Goal: Book appointment/travel/reservation

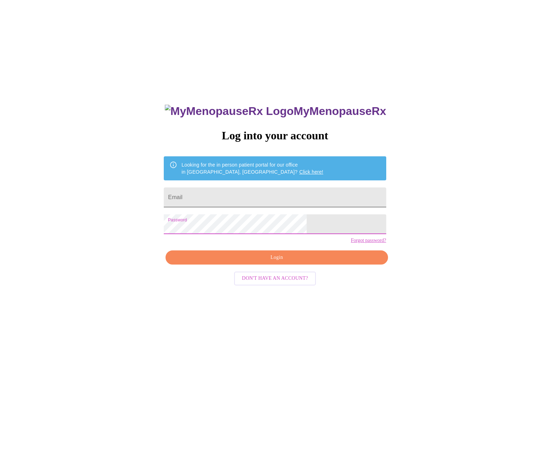
click at [248, 197] on input "Email" at bounding box center [275, 197] width 222 height 20
type input "[EMAIL_ADDRESS][DOMAIN_NAME]"
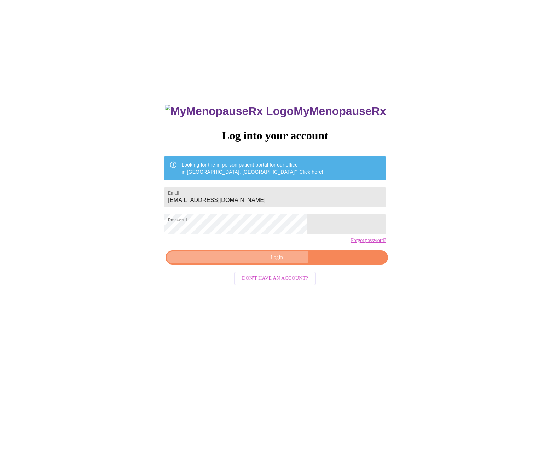
click at [274, 262] on span "Login" at bounding box center [277, 257] width 206 height 9
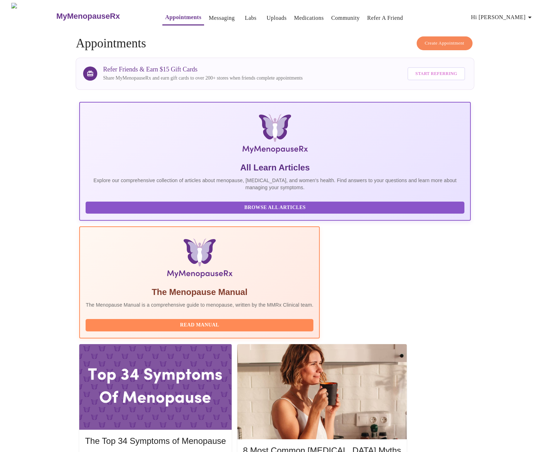
click at [331, 16] on link "Community" at bounding box center [345, 18] width 29 height 10
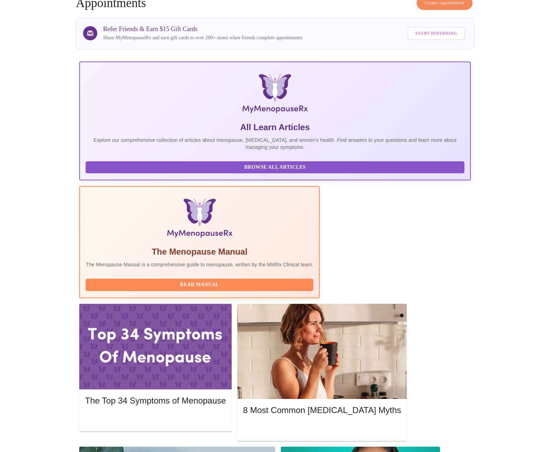
scroll to position [42, 0]
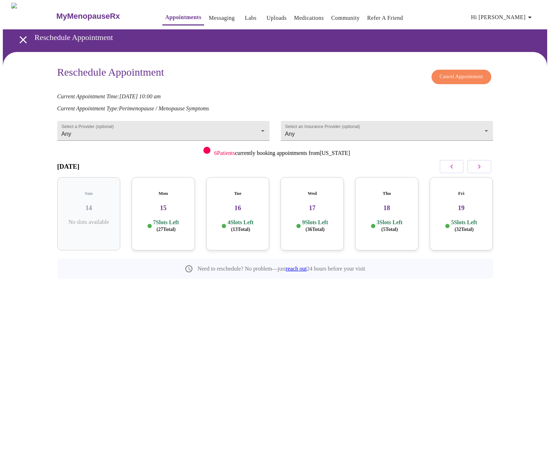
click at [163, 219] on p "7 Slots Left ( 27 Total)" at bounding box center [166, 226] width 26 height 14
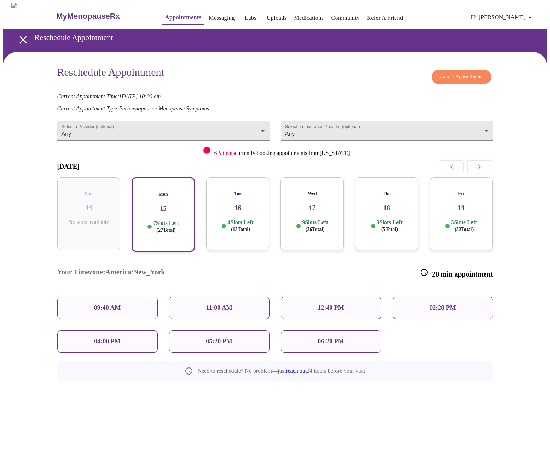
click at [140, 297] on div "09:40 AM" at bounding box center [107, 308] width 100 height 22
click at [299, 394] on span "Reschedule Appointment" at bounding box center [275, 398] width 53 height 9
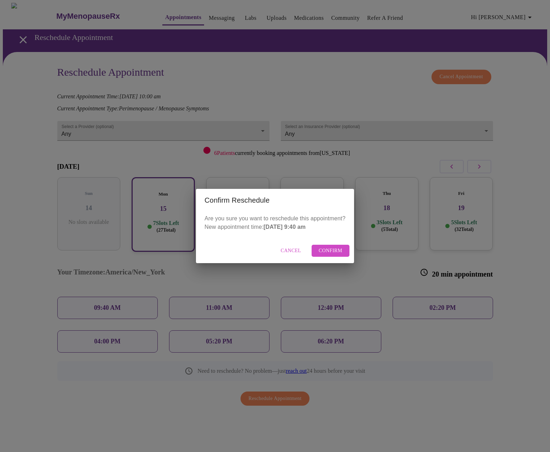
click at [339, 252] on span "Confirm" at bounding box center [331, 251] width 24 height 9
